Goal: Browse casually: Explore the website without a specific task or goal

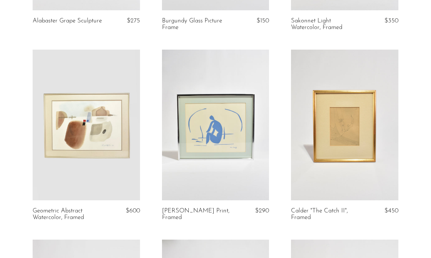
scroll to position [1327, 0]
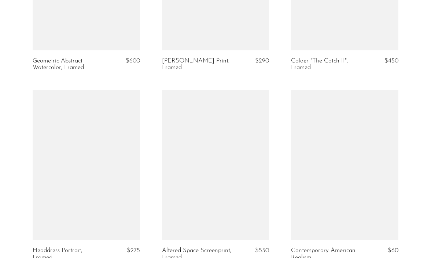
scroll to position [1474, 0]
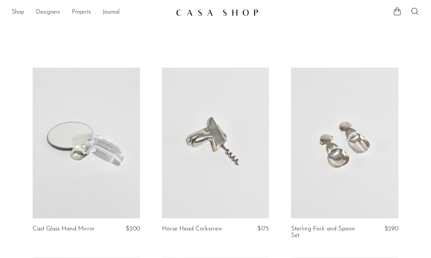
click at [11, 15] on div "Shop Featured New Arrivals Bestsellers Coming Soon Jewelry Jewelry All Earrings…" at bounding box center [215, 12] width 431 height 13
click at [18, 10] on link "Shop" at bounding box center [18, 13] width 12 height 10
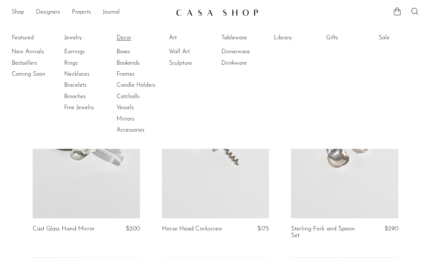
click at [127, 37] on link "Decor" at bounding box center [144, 38] width 55 height 8
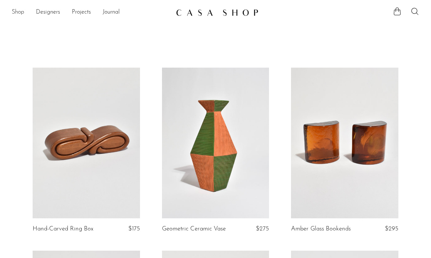
click at [21, 15] on link "Shop" at bounding box center [18, 13] width 12 height 10
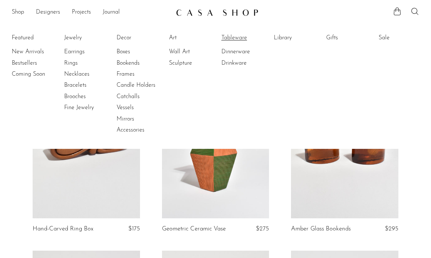
click at [237, 40] on link "Tableware" at bounding box center [249, 38] width 55 height 8
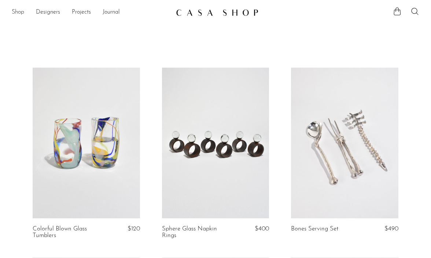
click at [23, 11] on link "Shop" at bounding box center [18, 13] width 12 height 10
click at [19, 15] on link "Shop" at bounding box center [18, 13] width 12 height 10
click at [15, 9] on link "Shop" at bounding box center [18, 13] width 12 height 10
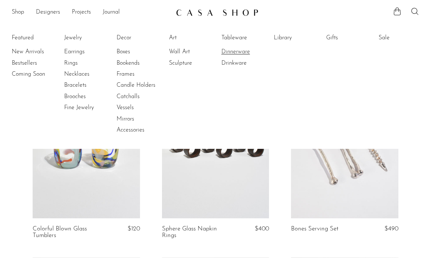
click at [238, 48] on link "Dinnerware" at bounding box center [249, 52] width 55 height 8
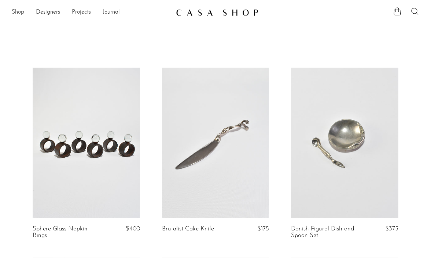
click at [15, 8] on link "Shop" at bounding box center [18, 13] width 12 height 10
click at [10, 12] on div "Shop Featured New Arrivals Bestsellers Coming Soon Jewelry Jewelry All Earrings…" at bounding box center [215, 12] width 431 height 13
click at [17, 11] on link "Shop" at bounding box center [18, 13] width 12 height 10
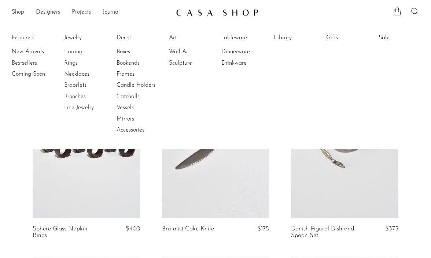
click at [128, 106] on link "Vessels" at bounding box center [144, 107] width 55 height 8
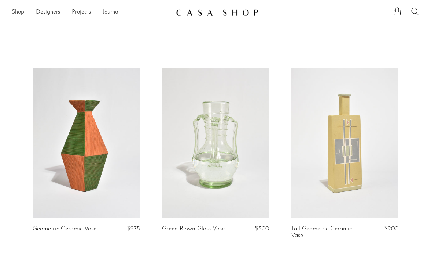
click at [20, 12] on link "Shop" at bounding box center [18, 13] width 12 height 10
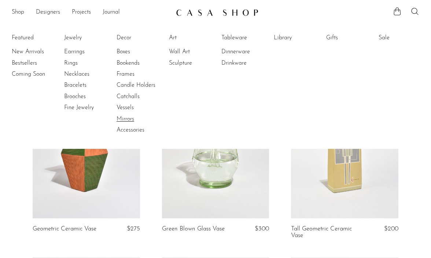
click at [130, 121] on link "Mirrors" at bounding box center [144, 119] width 55 height 8
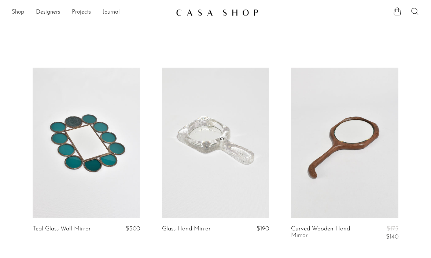
click at [18, 12] on link "Shop" at bounding box center [18, 13] width 12 height 10
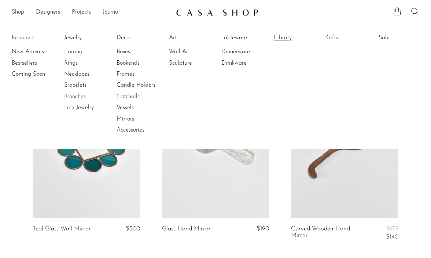
click at [287, 36] on link "Library" at bounding box center [301, 38] width 55 height 8
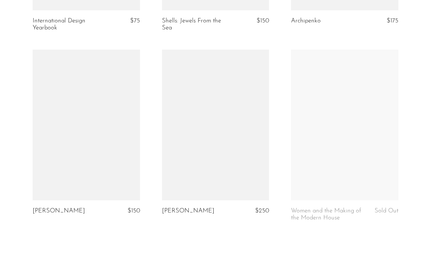
scroll to position [2202, 0]
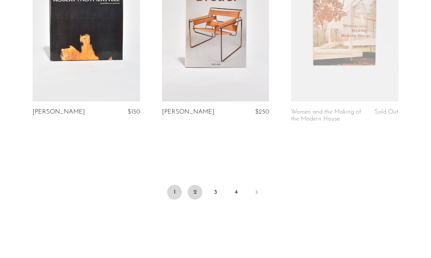
click at [196, 185] on link "2" at bounding box center [195, 192] width 15 height 15
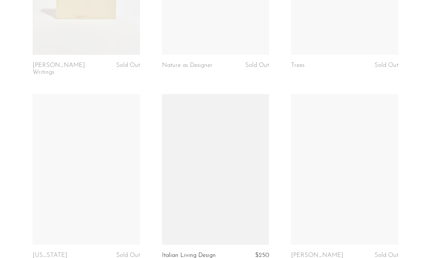
scroll to position [2228, 0]
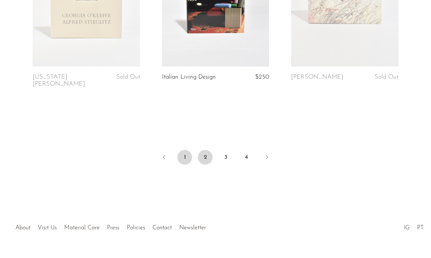
click at [186, 150] on link "1" at bounding box center [185, 157] width 15 height 15
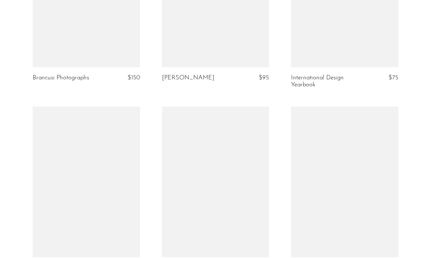
scroll to position [2046, 0]
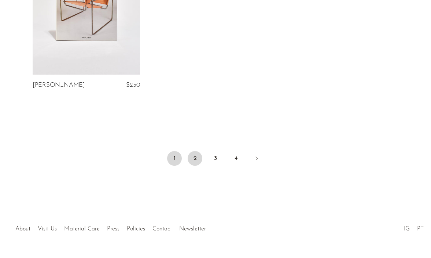
click at [195, 151] on link "2" at bounding box center [195, 158] width 15 height 15
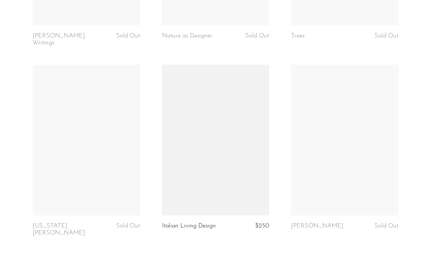
scroll to position [2025, 0]
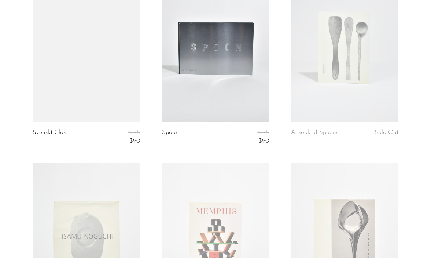
scroll to position [2228, 0]
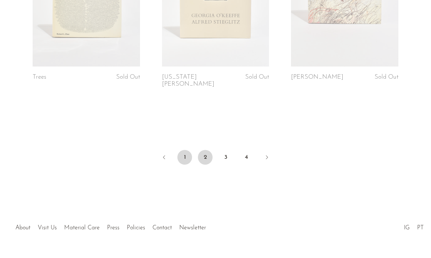
click at [187, 150] on link "1" at bounding box center [185, 157] width 15 height 15
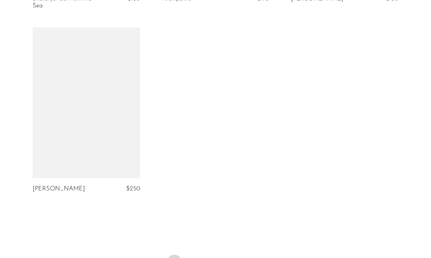
scroll to position [1978, 0]
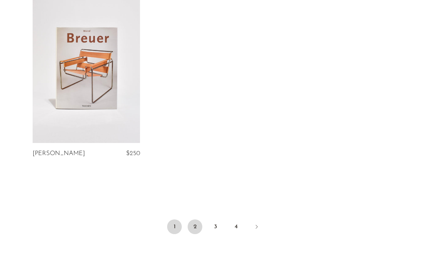
click at [195, 219] on link "2" at bounding box center [195, 226] width 15 height 15
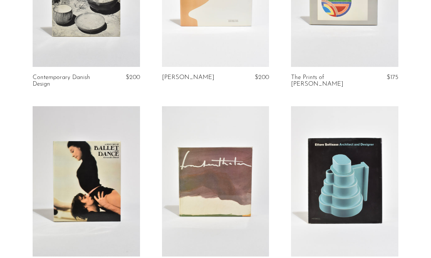
scroll to position [159, 0]
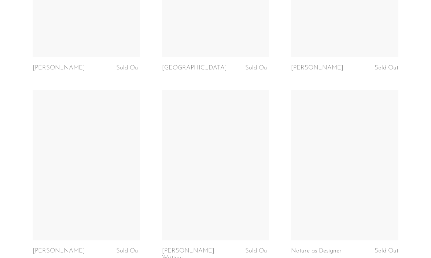
scroll to position [2228, 0]
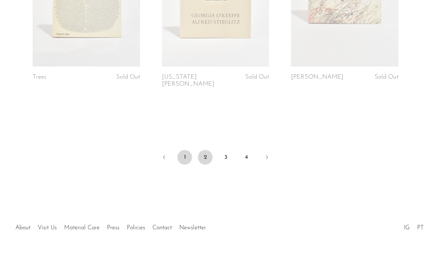
click at [190, 150] on link "1" at bounding box center [185, 157] width 15 height 15
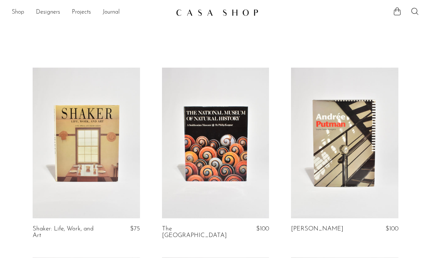
click at [21, 11] on link "Shop" at bounding box center [18, 13] width 12 height 10
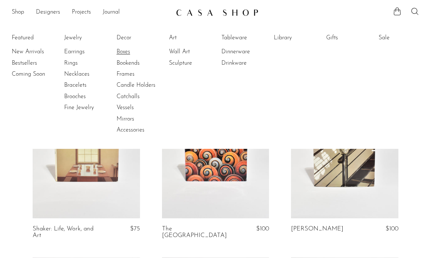
click at [122, 50] on link "Boxes" at bounding box center [144, 52] width 55 height 8
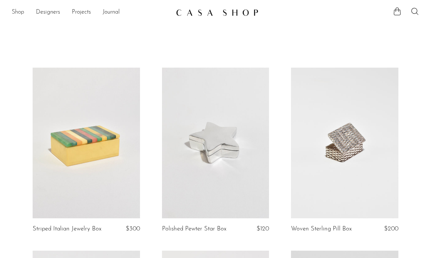
click at [17, 10] on link "Shop" at bounding box center [18, 13] width 12 height 10
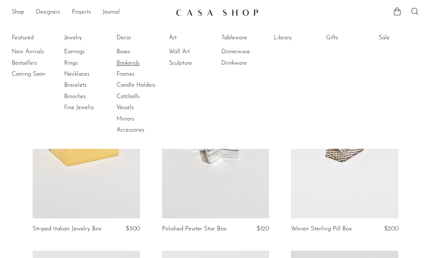
click at [137, 64] on link "Bookends" at bounding box center [144, 63] width 55 height 8
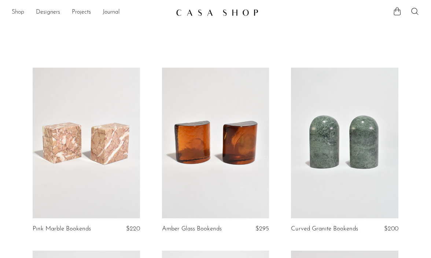
click at [19, 8] on link "Shop" at bounding box center [18, 13] width 12 height 10
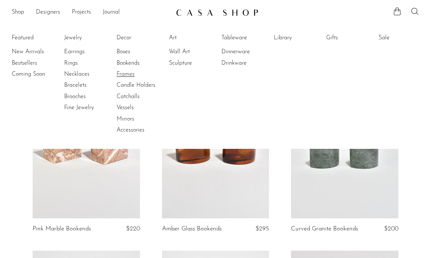
click at [130, 74] on link "Frames" at bounding box center [144, 74] width 55 height 8
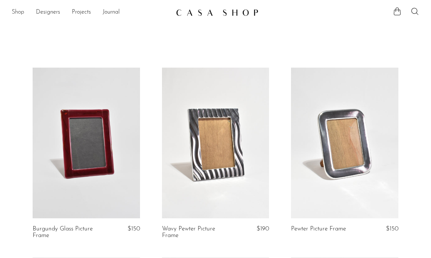
click at [21, 14] on link "Shop" at bounding box center [18, 13] width 12 height 10
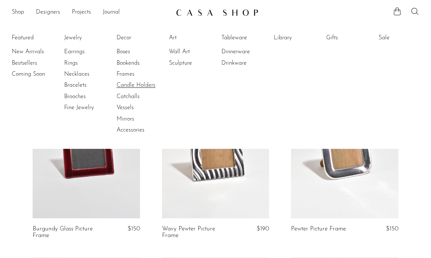
click at [130, 85] on link "Candle Holders" at bounding box center [144, 85] width 55 height 8
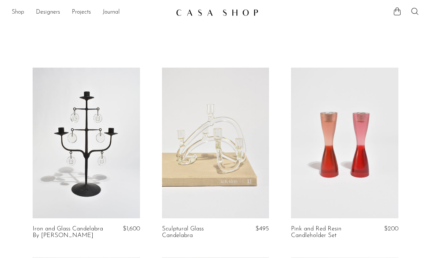
click at [17, 10] on link "Shop" at bounding box center [18, 13] width 12 height 10
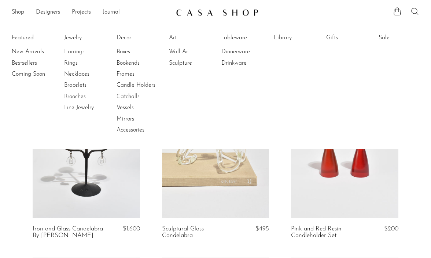
click at [130, 95] on link "Catchalls" at bounding box center [144, 96] width 55 height 8
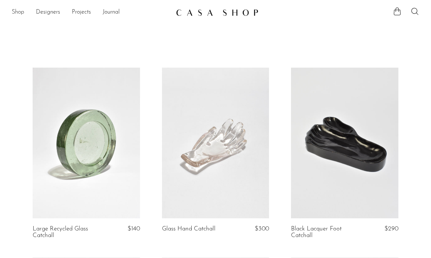
click at [17, 9] on link "Shop" at bounding box center [18, 13] width 12 height 10
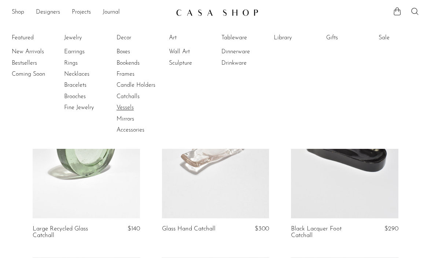
click at [127, 106] on link "Vessels" at bounding box center [144, 107] width 55 height 8
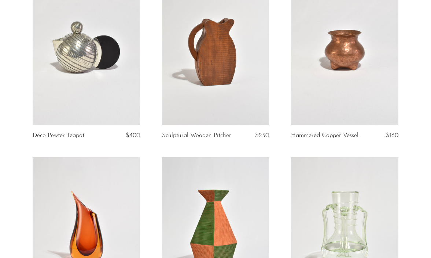
scroll to position [92, 0]
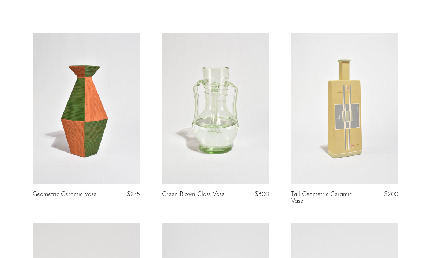
scroll to position [33, 0]
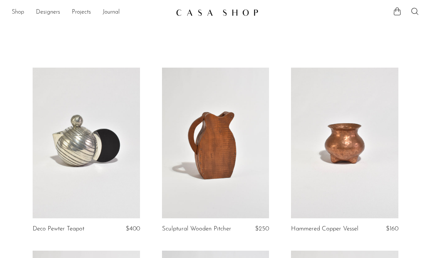
click at [18, 12] on link "Shop" at bounding box center [18, 13] width 12 height 10
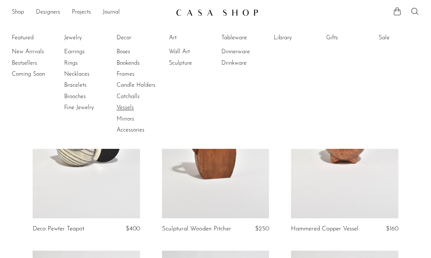
click at [131, 105] on link "Vessels" at bounding box center [144, 107] width 55 height 8
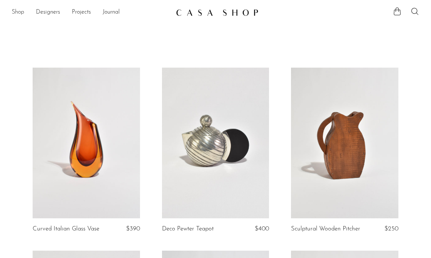
click at [12, 10] on link "Shop" at bounding box center [18, 13] width 12 height 10
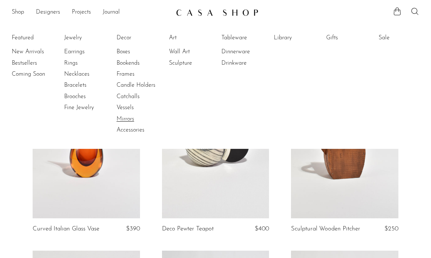
click at [126, 117] on link "Mirrors" at bounding box center [144, 119] width 55 height 8
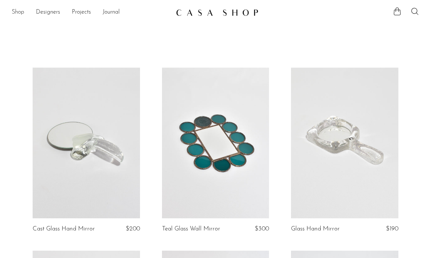
click at [18, 12] on link "Shop" at bounding box center [18, 13] width 12 height 10
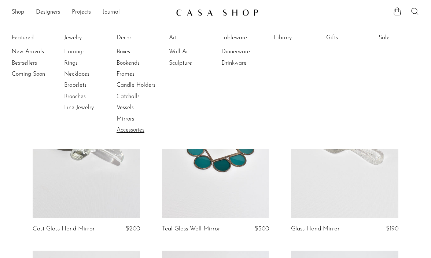
click at [121, 128] on link "Accessories" at bounding box center [144, 130] width 55 height 8
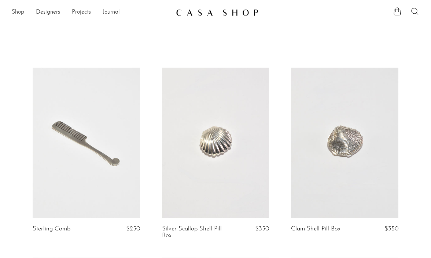
click at [19, 12] on link "Shop" at bounding box center [18, 13] width 12 height 10
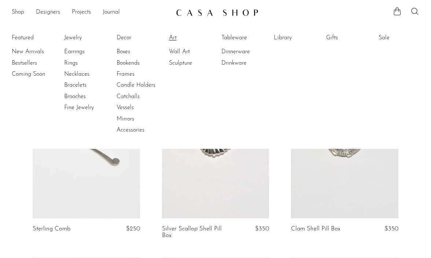
click at [173, 38] on link "Art" at bounding box center [196, 38] width 55 height 8
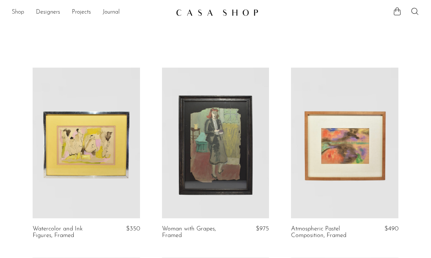
click at [17, 13] on link "Shop" at bounding box center [18, 13] width 12 height 10
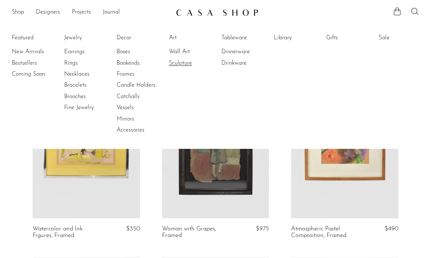
click at [184, 61] on link "Sculpture" at bounding box center [196, 63] width 55 height 8
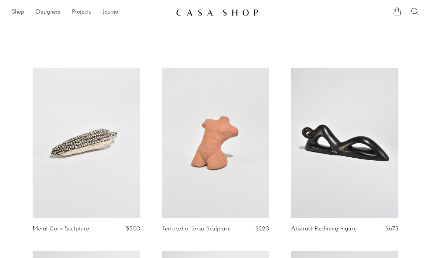
click at [21, 15] on link "Shop" at bounding box center [18, 13] width 12 height 10
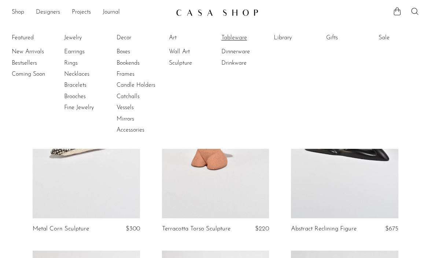
click at [236, 35] on link "Tableware" at bounding box center [249, 38] width 55 height 8
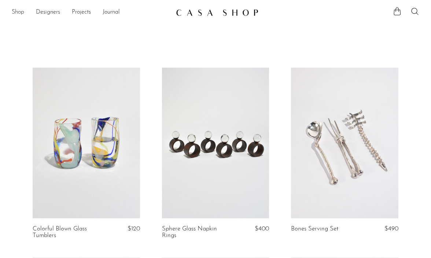
click at [14, 11] on link "Shop" at bounding box center [18, 13] width 12 height 10
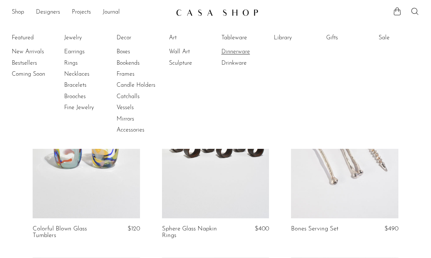
click at [241, 52] on link "Dinnerware" at bounding box center [249, 52] width 55 height 8
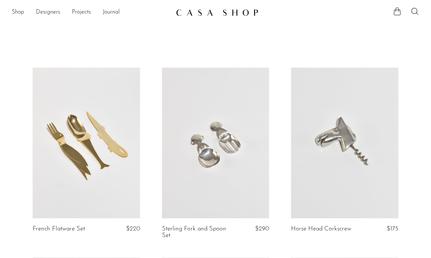
scroll to position [7, 0]
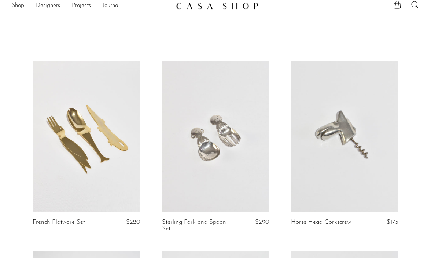
click at [21, 7] on link "Shop" at bounding box center [18, 6] width 12 height 10
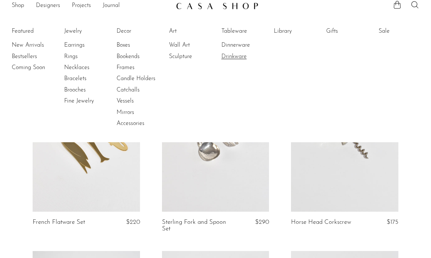
click at [236, 57] on link "Drinkware" at bounding box center [249, 56] width 55 height 8
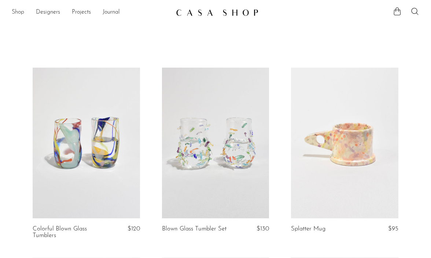
click at [22, 14] on link "Shop" at bounding box center [18, 13] width 12 height 10
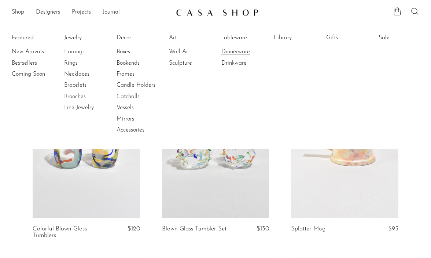
click at [239, 49] on link "Dinnerware" at bounding box center [249, 52] width 55 height 8
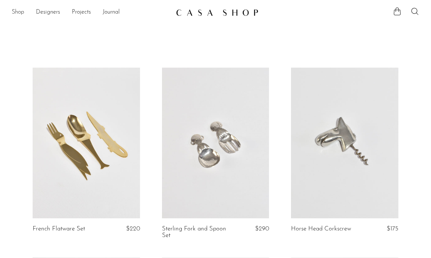
click at [15, 14] on link "Shop" at bounding box center [18, 13] width 12 height 10
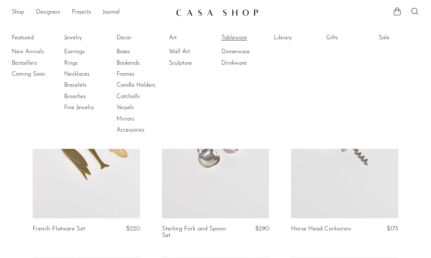
click at [239, 36] on link "Tableware" at bounding box center [249, 38] width 55 height 8
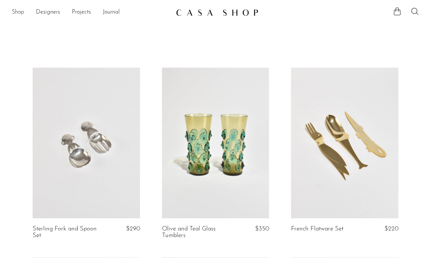
click at [23, 12] on link "Shop" at bounding box center [18, 13] width 12 height 10
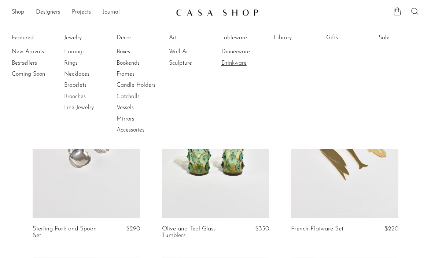
click at [240, 60] on link "Drinkware" at bounding box center [249, 63] width 55 height 8
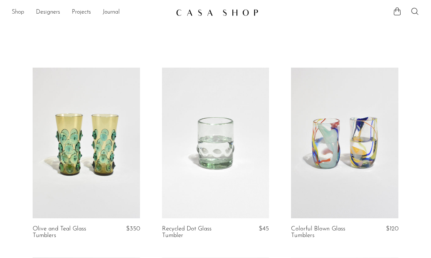
click at [19, 11] on link "Shop" at bounding box center [18, 13] width 12 height 10
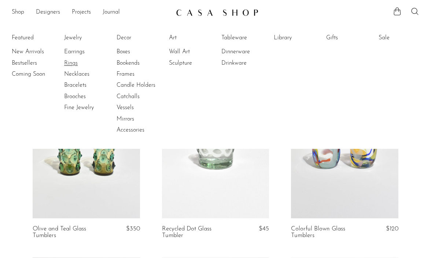
click at [72, 60] on link "Rings" at bounding box center [91, 63] width 55 height 8
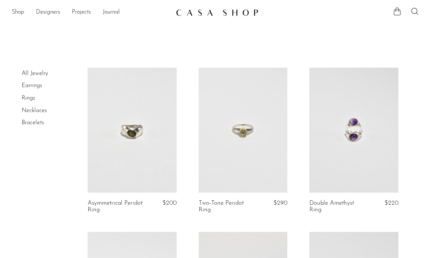
click at [145, 0] on section "Shop Featured New Arrivals Bestsellers Coming Soon Jewelry Jewelry All Earrings…" at bounding box center [215, 9] width 431 height 19
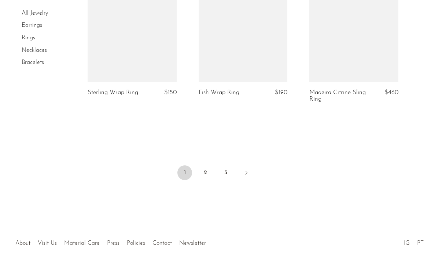
scroll to position [1941, 0]
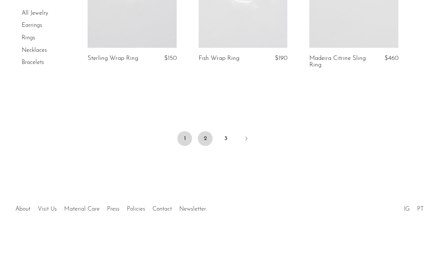
click at [205, 139] on link "2" at bounding box center [205, 138] width 15 height 15
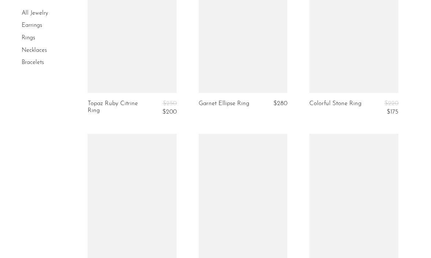
scroll to position [1955, 0]
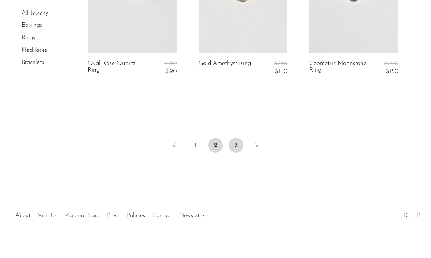
click at [238, 140] on link "3" at bounding box center [236, 145] width 15 height 15
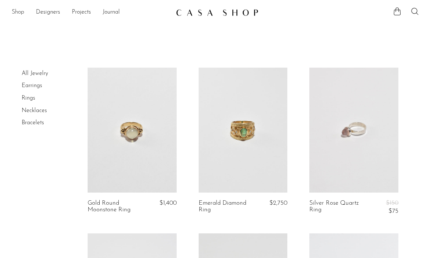
click at [19, 14] on link "Shop" at bounding box center [18, 13] width 12 height 10
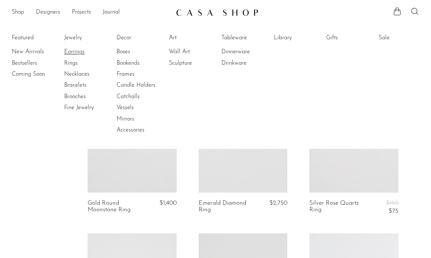
click at [76, 51] on link "Earrings" at bounding box center [91, 52] width 55 height 8
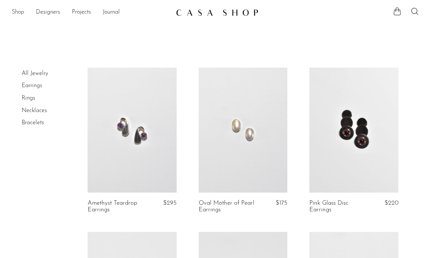
click at [15, 12] on link "Shop" at bounding box center [18, 13] width 12 height 10
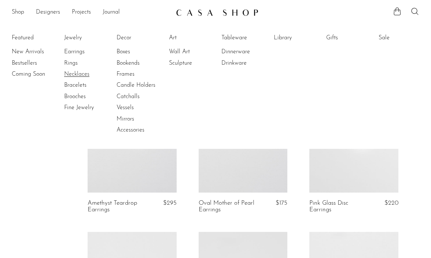
click at [76, 75] on link "Necklaces" at bounding box center [91, 74] width 55 height 8
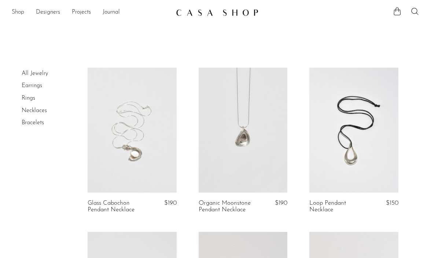
click at [18, 14] on link "Shop" at bounding box center [18, 13] width 12 height 10
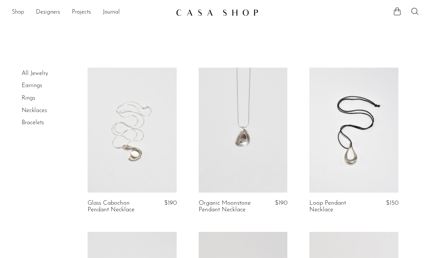
click at [18, 13] on link "Shop" at bounding box center [18, 13] width 12 height 10
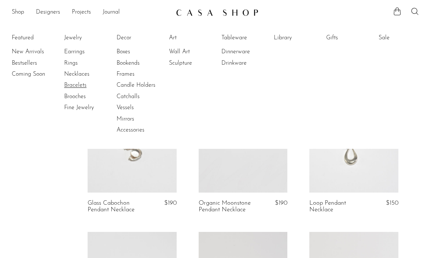
click at [76, 85] on link "Bracelets" at bounding box center [91, 85] width 55 height 8
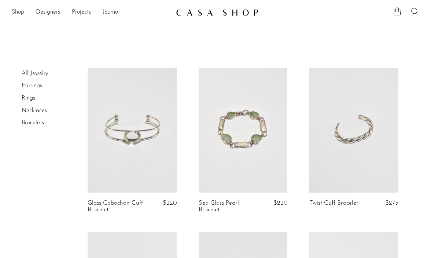
click at [17, 11] on link "Shop" at bounding box center [18, 13] width 12 height 10
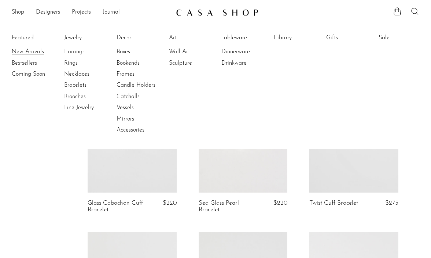
click at [28, 50] on link "New Arrivals" at bounding box center [39, 52] width 55 height 8
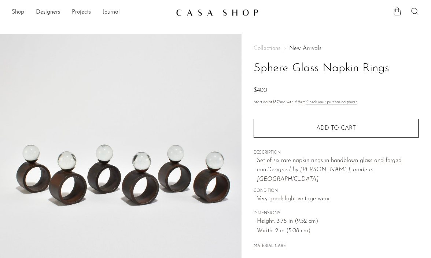
click at [18, 12] on link "Shop" at bounding box center [18, 13] width 12 height 10
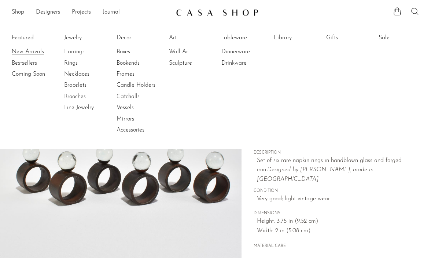
click at [26, 53] on link "New Arrivals" at bounding box center [39, 52] width 55 height 8
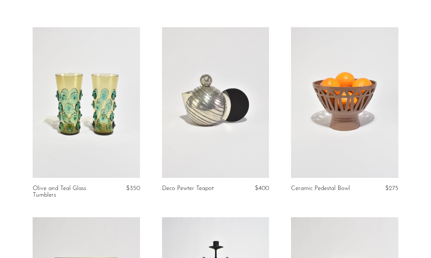
scroll to position [49, 0]
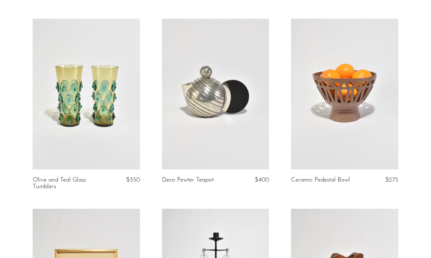
click at [90, 114] on link at bounding box center [86, 94] width 107 height 150
